Goal: Task Accomplishment & Management: Complete application form

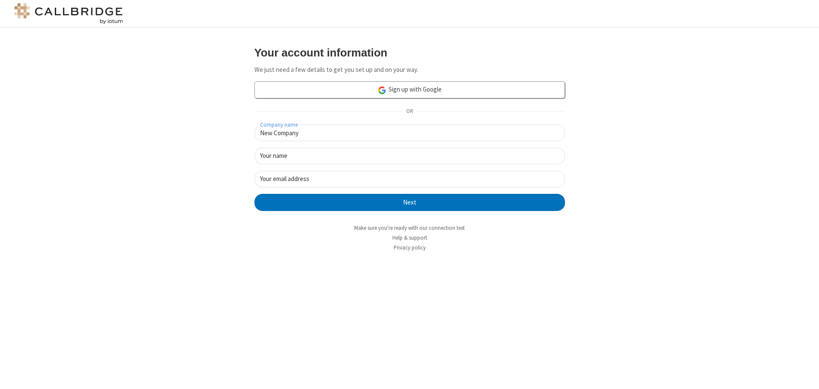
type input "New Company"
type input "New User"
type input "[EMAIL_ADDRESS][DOMAIN_NAME]"
click button "Next" at bounding box center [409, 202] width 310 height 17
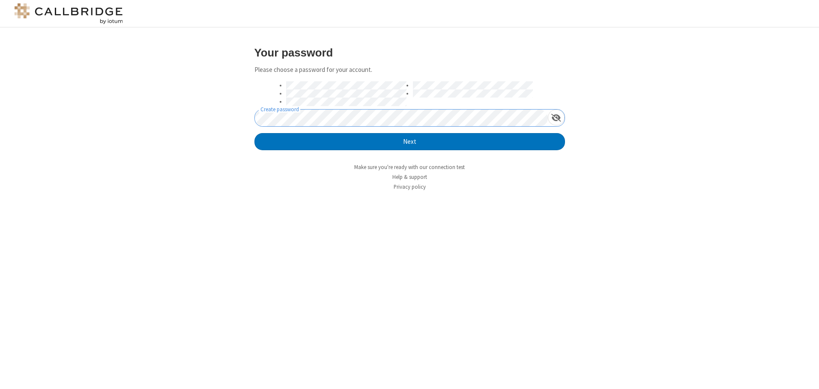
click at [254, 133] on button "Next" at bounding box center [409, 141] width 310 height 17
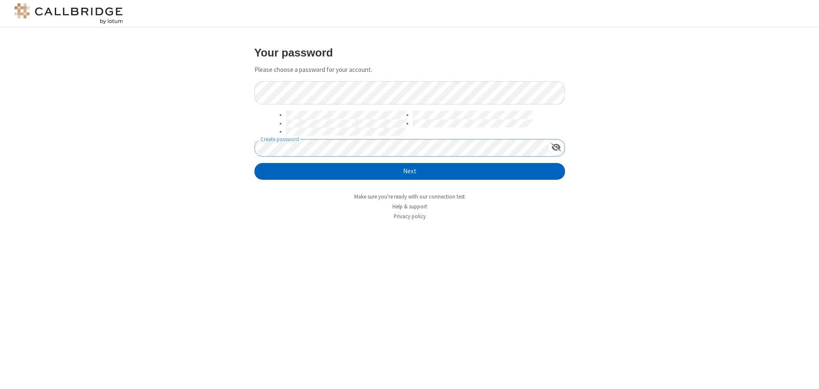
click at [409, 171] on button "Next" at bounding box center [409, 171] width 310 height 17
